Goal: Task Accomplishment & Management: Complete application form

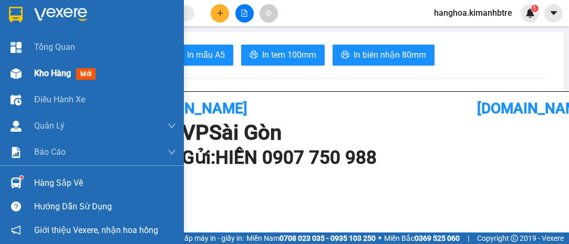
click at [50, 71] on span "Kho hàng" at bounding box center [52, 73] width 37 height 10
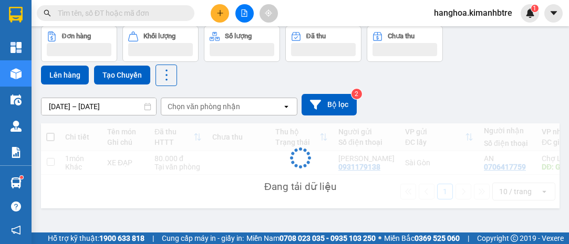
scroll to position [48, 0]
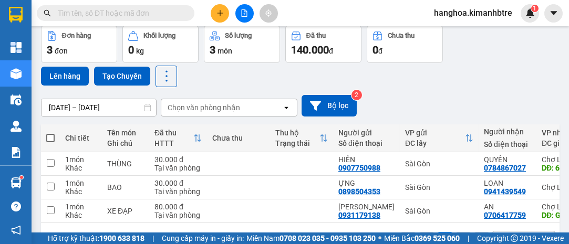
click at [50, 135] on span at bounding box center [50, 138] width 8 height 8
click at [50, 133] on input "checkbox" at bounding box center [50, 133] width 0 height 0
checkbox input "true"
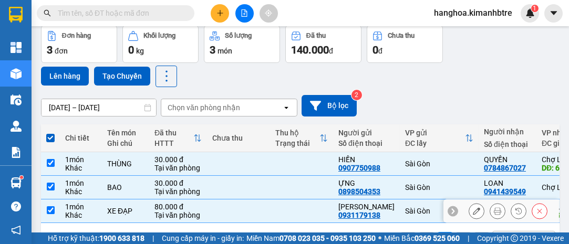
click at [48, 211] on input "checkbox" at bounding box center [51, 211] width 8 height 8
checkbox input "false"
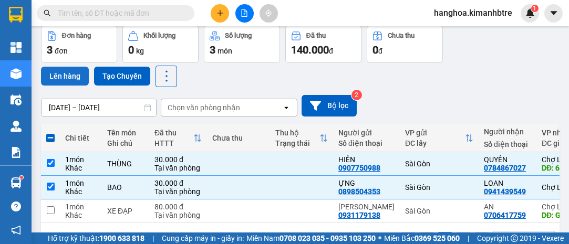
click at [67, 74] on button "Lên hàng" at bounding box center [65, 76] width 48 height 19
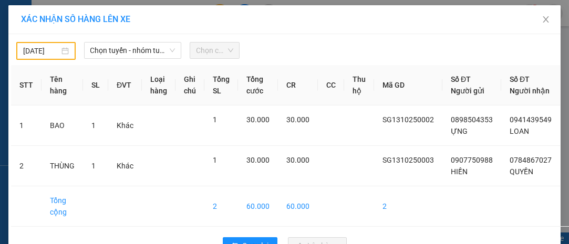
click at [40, 52] on input "[DATE]" at bounding box center [41, 51] width 36 height 12
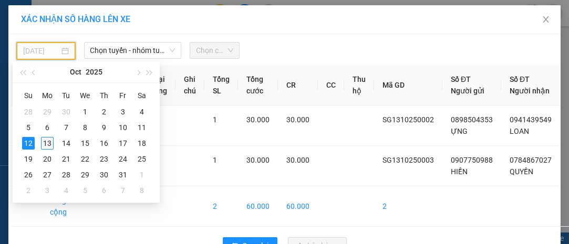
click at [49, 146] on div "13" at bounding box center [47, 143] width 13 height 13
type input "[DATE]"
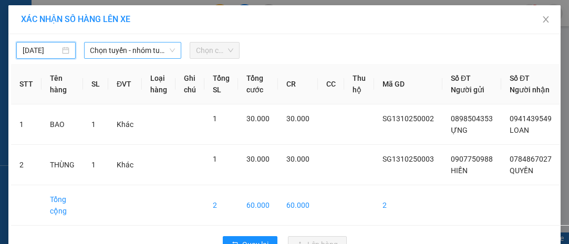
click at [117, 49] on span "Chọn tuyến - nhóm tuyến" at bounding box center [132, 51] width 85 height 16
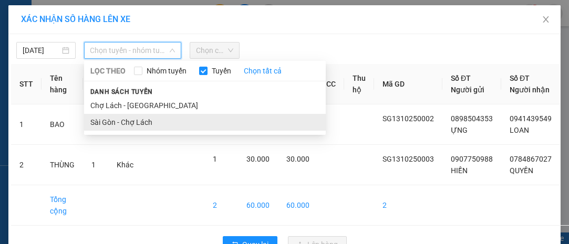
click at [146, 122] on li "Sài Gòn - Chợ Lách" at bounding box center [205, 122] width 242 height 17
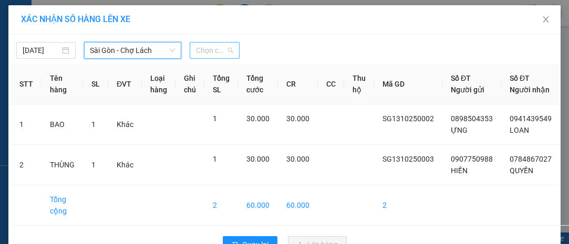
click at [207, 48] on span "Chọn chuyến" at bounding box center [214, 51] width 37 height 16
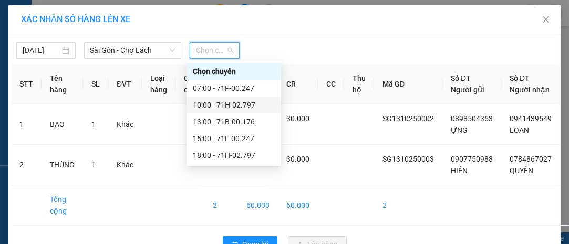
click at [246, 102] on div "10:00 - 71H-02.797" at bounding box center [234, 105] width 82 height 12
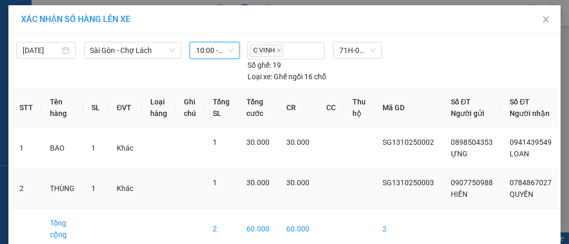
scroll to position [62, 0]
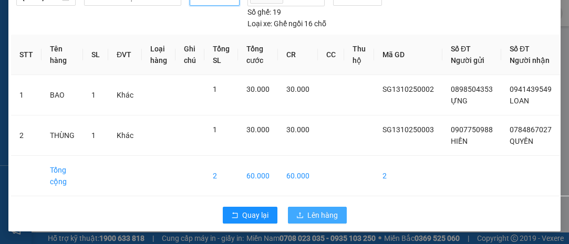
click at [329, 213] on span "Lên hàng" at bounding box center [323, 216] width 30 height 12
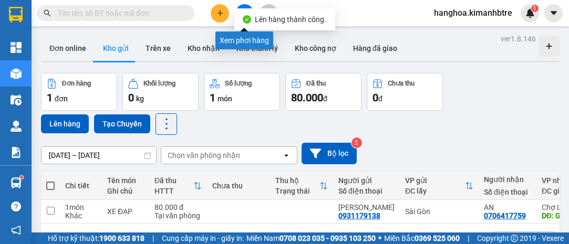
click at [245, 7] on button at bounding box center [244, 13] width 18 height 18
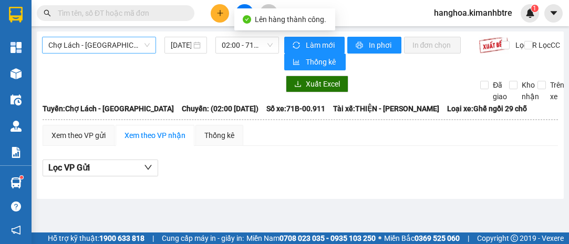
click at [117, 44] on span "Chợ Lách - [GEOGRAPHIC_DATA]" at bounding box center [98, 45] width 101 height 16
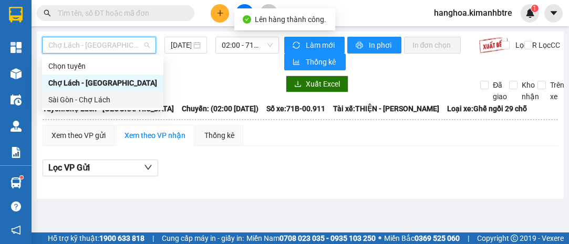
click at [116, 99] on div "Sài Gòn - Chợ Lách" at bounding box center [102, 100] width 109 height 12
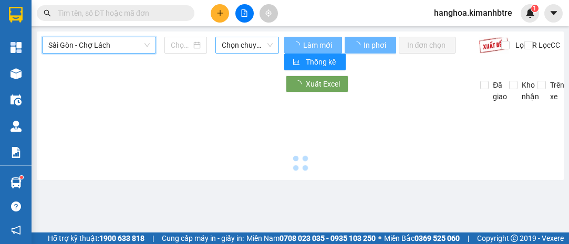
type input "[DATE]"
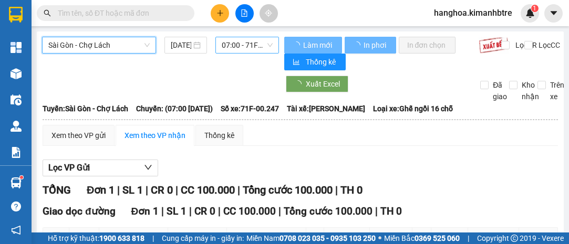
click at [233, 45] on span "07:00 - 71F-00.247" at bounding box center [247, 45] width 50 height 16
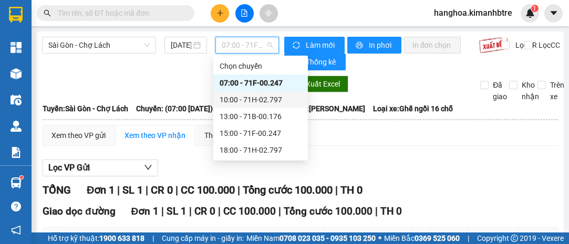
click at [286, 99] on div "10:00 - 71H-02.797" at bounding box center [261, 100] width 82 height 12
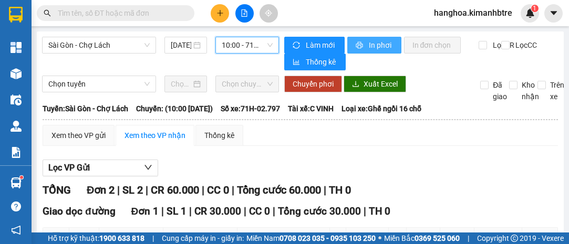
click at [373, 46] on span "In phơi" at bounding box center [381, 45] width 24 height 12
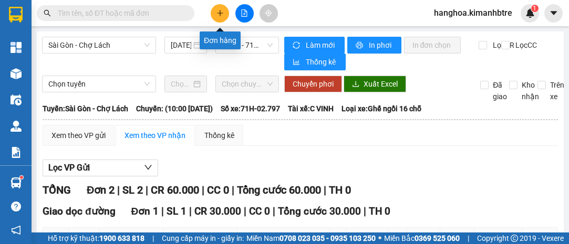
click at [221, 13] on icon "plus" at bounding box center [220, 12] width 7 height 7
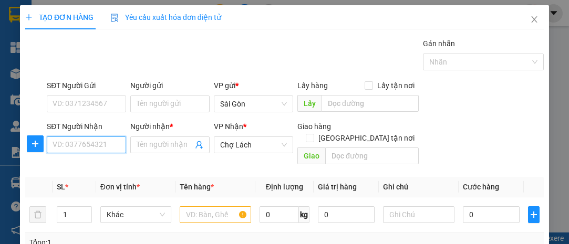
click at [69, 148] on input "SĐT Người Nhận" at bounding box center [86, 145] width 79 height 17
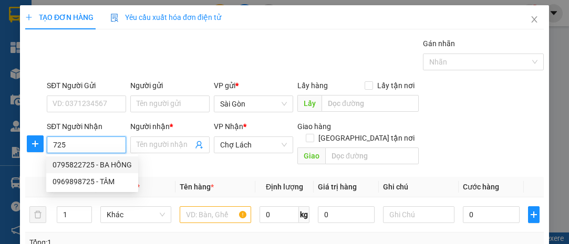
click at [88, 161] on div "0795822725 - BA HỒNG" at bounding box center [92, 165] width 79 height 12
type input "0795822725"
type input "BA [DEMOGRAPHIC_DATA]"
type input "6 RI"
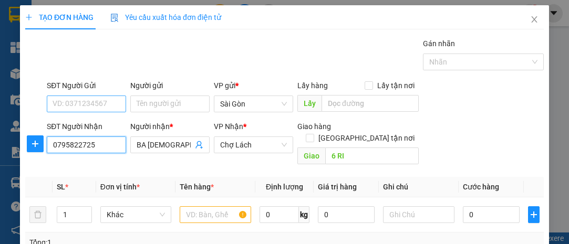
type input "0795822725"
click at [92, 99] on input "SĐT Người Gửi" at bounding box center [86, 104] width 79 height 17
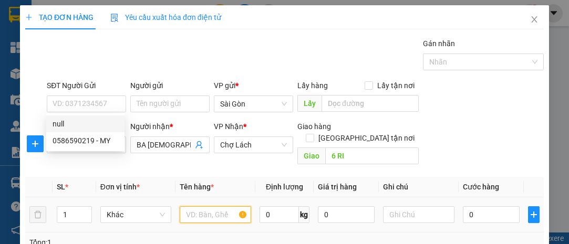
click at [192, 207] on input "text" at bounding box center [215, 215] width 71 height 17
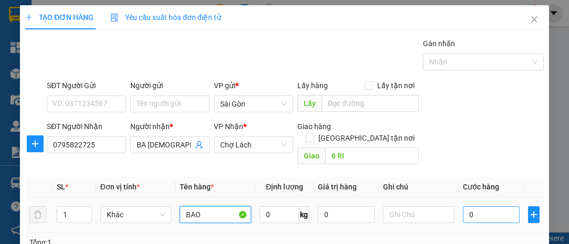
type input "BAO"
click at [475, 207] on input "0" at bounding box center [491, 215] width 57 height 17
type input "003"
type input "3"
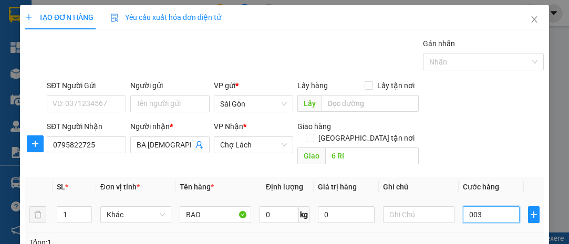
type input "0.030"
type input "30"
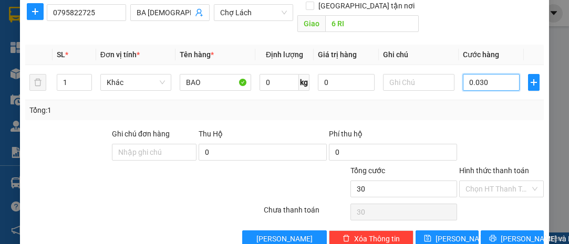
scroll to position [142, 0]
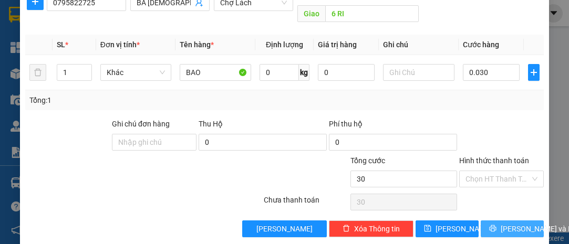
click at [503, 223] on span "[PERSON_NAME] và In" at bounding box center [538, 229] width 74 height 12
type input "30.000"
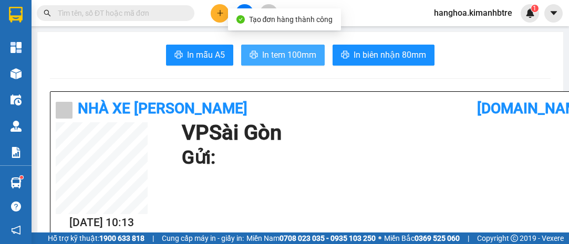
click at [306, 52] on span "In tem 100mm" at bounding box center [289, 54] width 54 height 13
